Goal: Task Accomplishment & Management: Complete application form

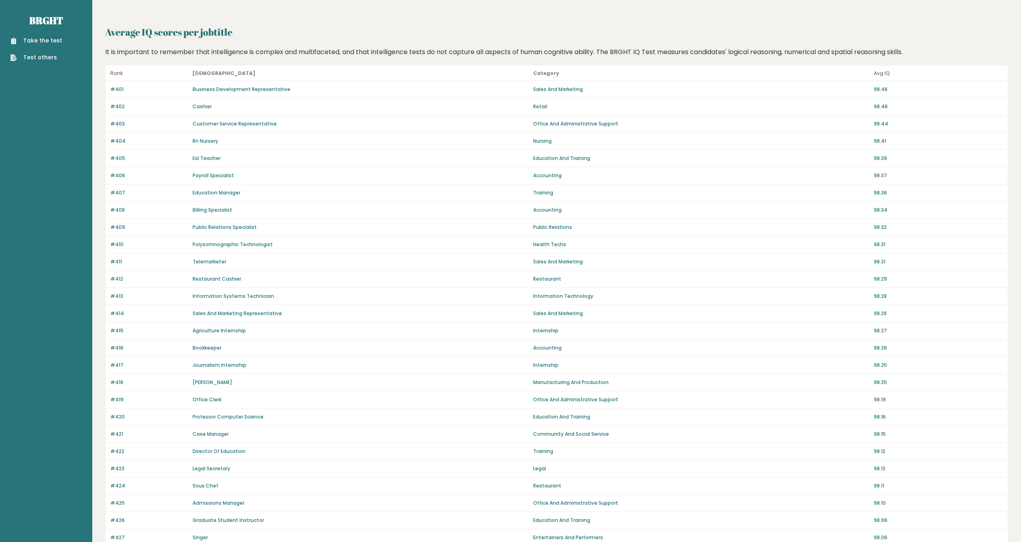
click at [207, 142] on link "Rn Nursery" at bounding box center [206, 141] width 26 height 7
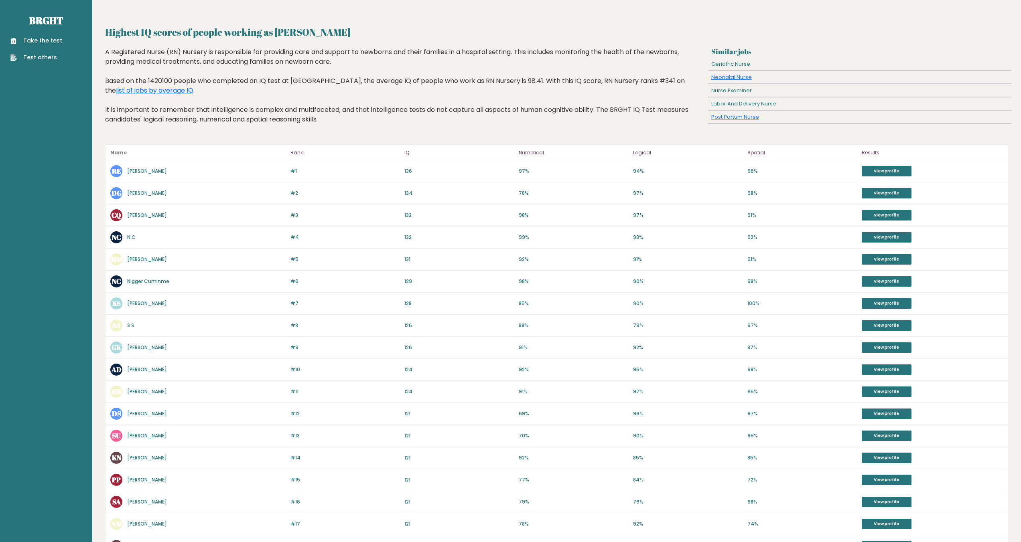
click at [52, 42] on link "Take the test" at bounding box center [36, 41] width 52 height 8
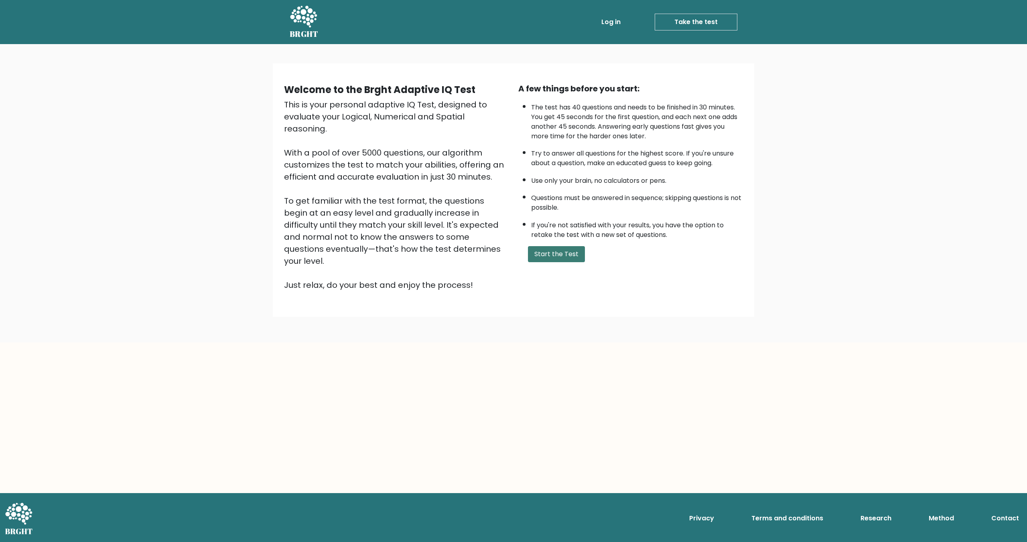
click at [557, 251] on button "Start the Test" at bounding box center [556, 254] width 57 height 16
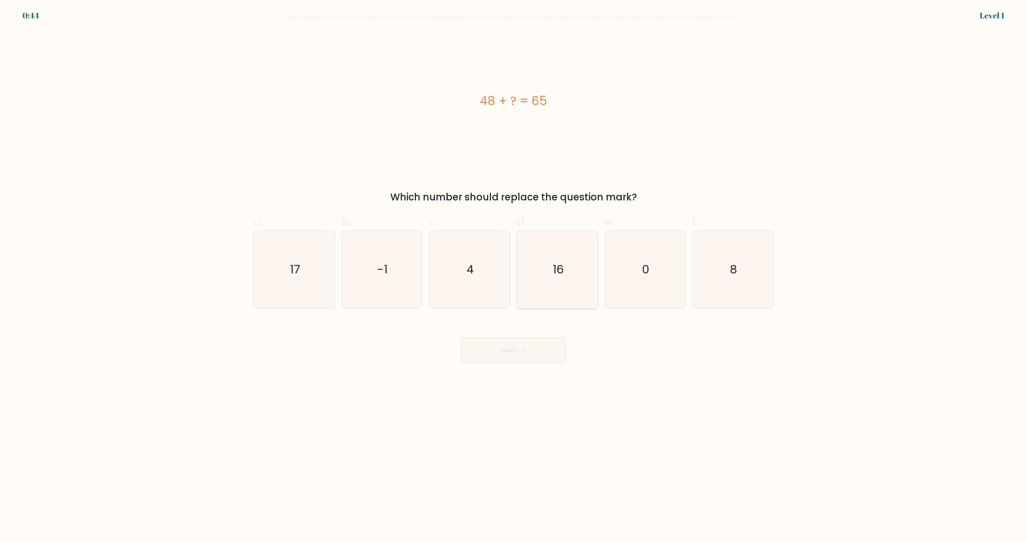
click at [522, 270] on icon "16" at bounding box center [557, 269] width 77 height 77
click at [514, 271] on input "d. 16" at bounding box center [514, 273] width 0 height 5
radio input "true"
drag, startPoint x: 539, startPoint y: 355, endPoint x: 538, endPoint y: 351, distance: 4.4
click at [538, 354] on button "Next" at bounding box center [513, 351] width 104 height 26
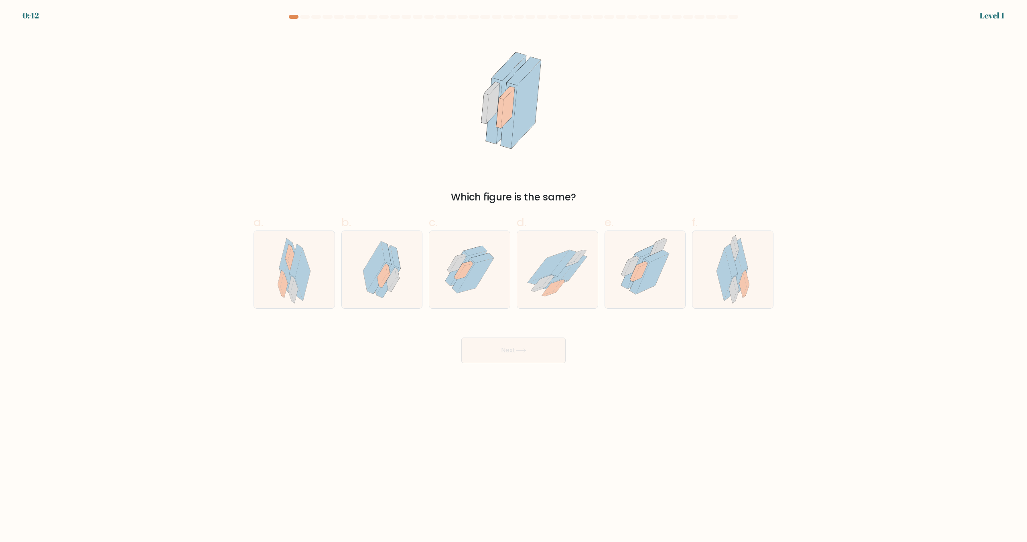
click at [510, 309] on form at bounding box center [513, 189] width 1027 height 349
click at [580, 289] on icon at bounding box center [557, 270] width 81 height 66
click at [514, 276] on input "d." at bounding box center [514, 273] width 0 height 5
radio input "true"
click at [546, 329] on div "Next" at bounding box center [514, 341] width 530 height 45
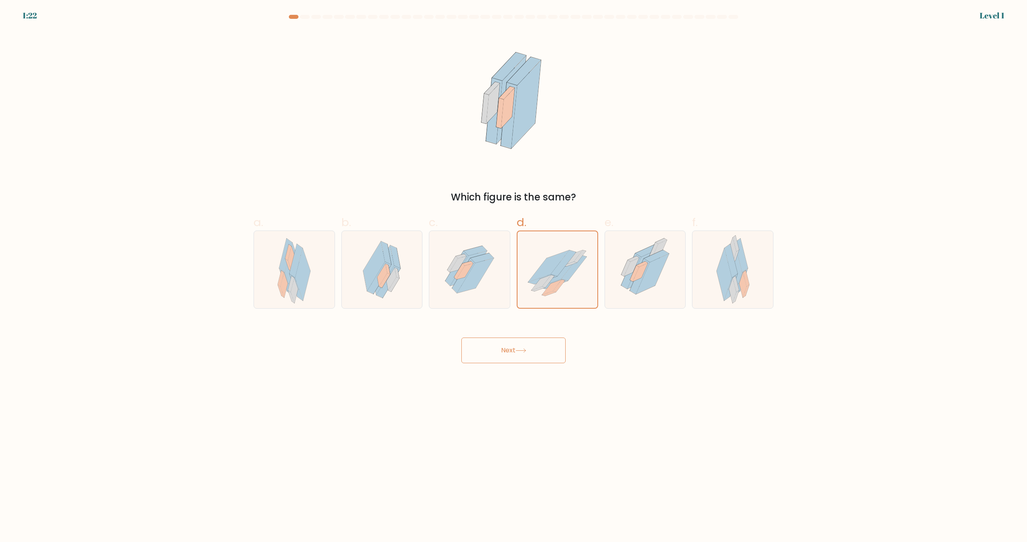
click at [537, 343] on button "Next" at bounding box center [513, 351] width 104 height 26
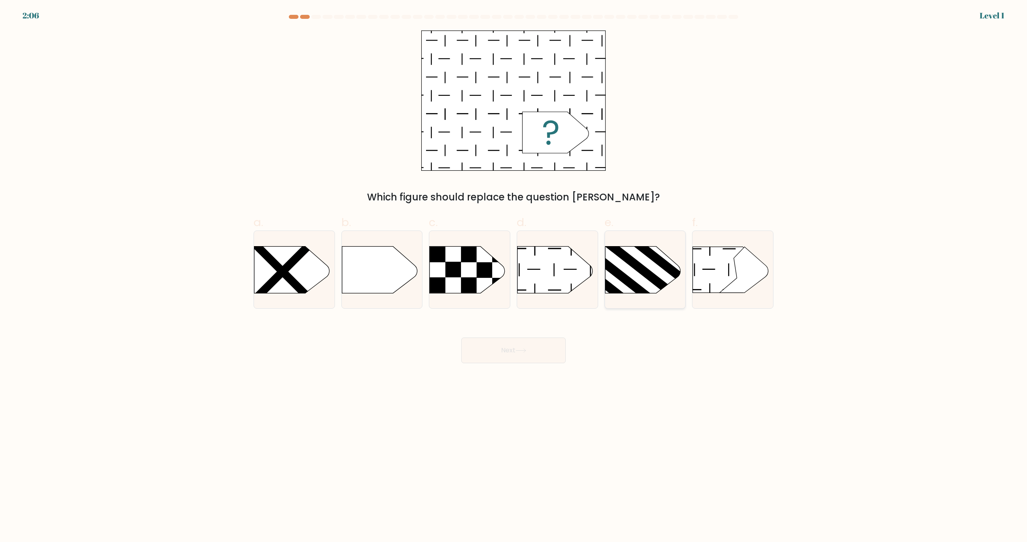
drag, startPoint x: 628, startPoint y: 243, endPoint x: 615, endPoint y: 264, distance: 24.5
click at [627, 244] on div at bounding box center [645, 270] width 81 height 78
click at [514, 271] on input "e." at bounding box center [514, 273] width 0 height 5
radio input "true"
drag, startPoint x: 558, startPoint y: 329, endPoint x: 550, endPoint y: 334, distance: 9.1
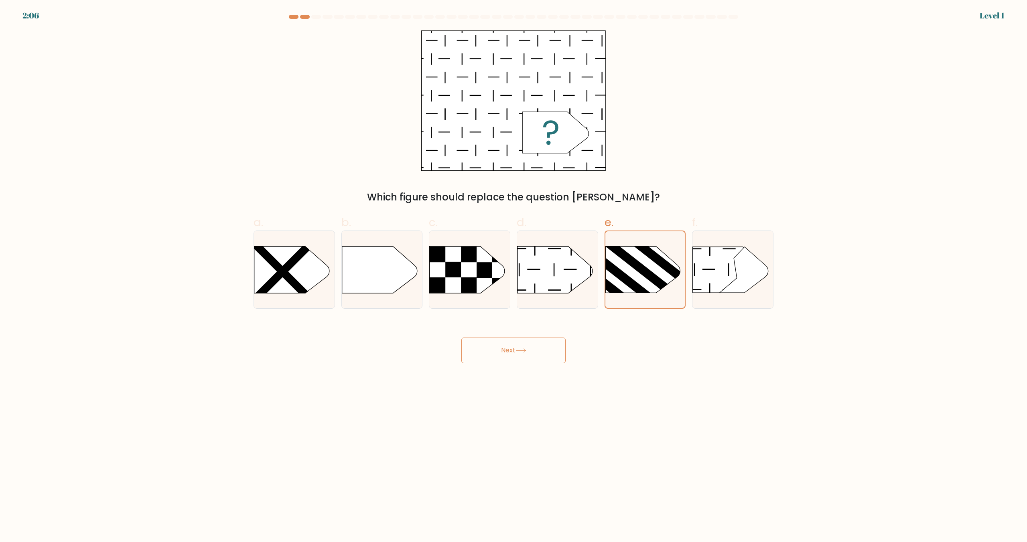
click at [556, 330] on div "Next" at bounding box center [514, 341] width 530 height 45
click at [548, 336] on div "Next" at bounding box center [514, 341] width 530 height 45
click at [548, 343] on button "Next" at bounding box center [513, 351] width 104 height 26
